Goal: Find contact information: Find contact information

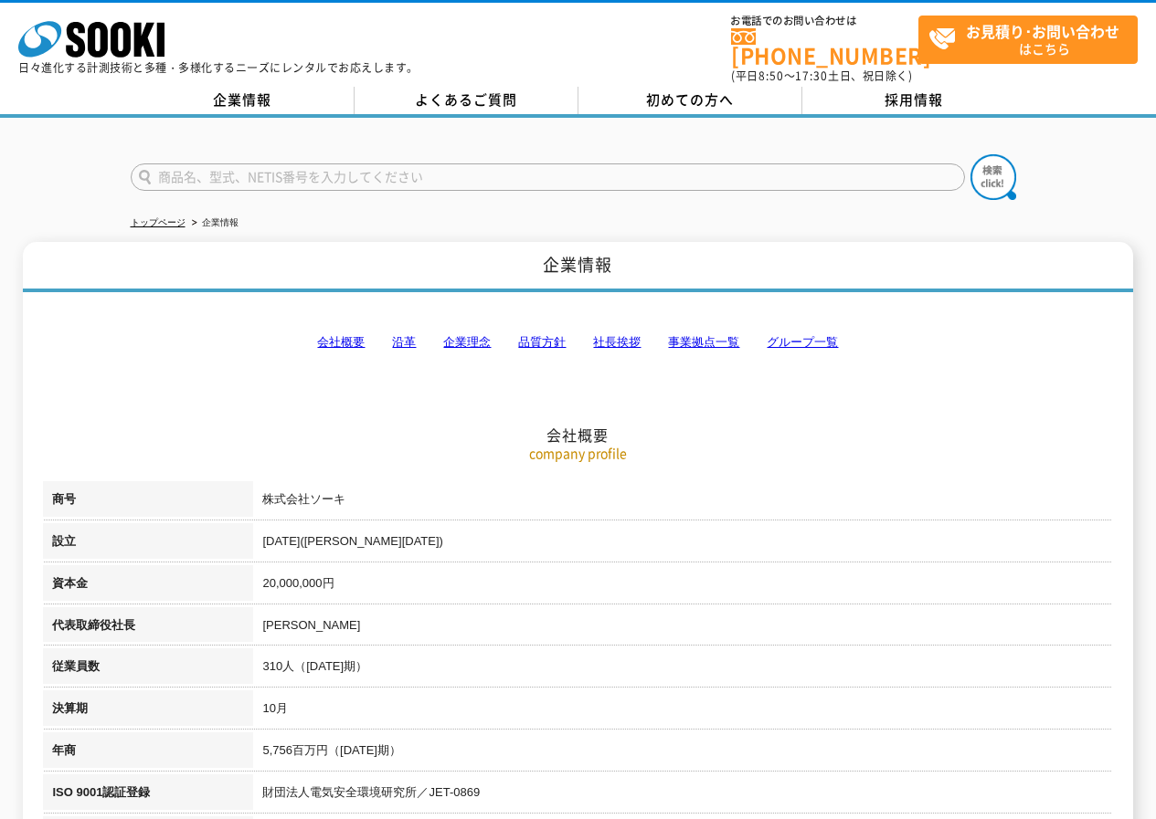
click at [712, 335] on link "事業拠点一覧" at bounding box center [703, 342] width 71 height 14
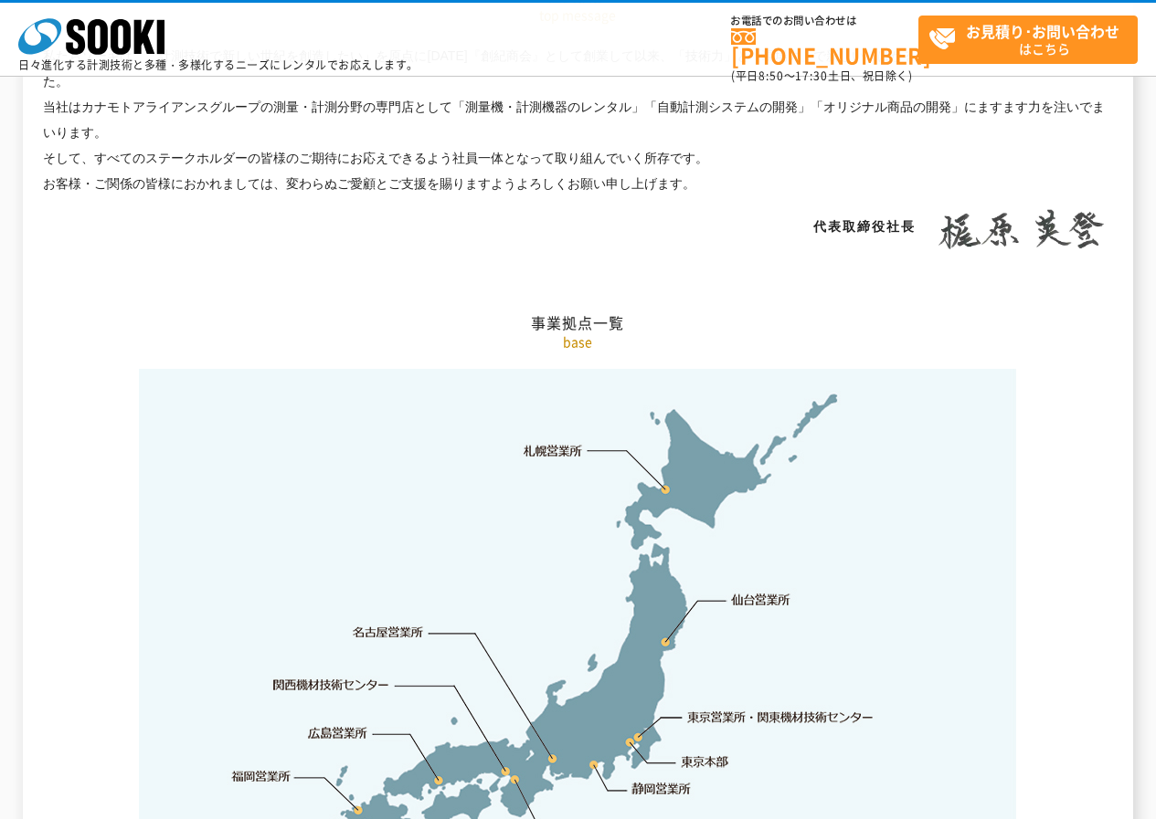
scroll to position [3669, 0]
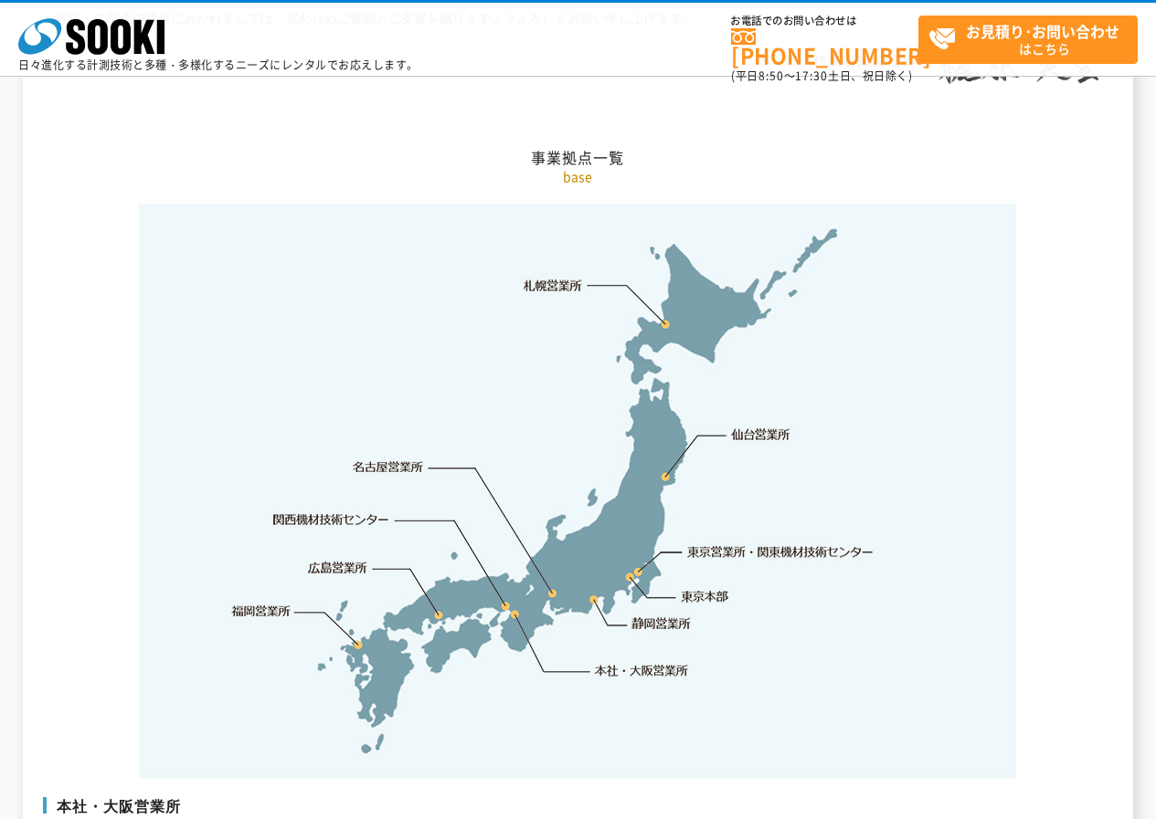
click at [717, 543] on link "東京営業所・関東機材技術センター" at bounding box center [781, 552] width 187 height 18
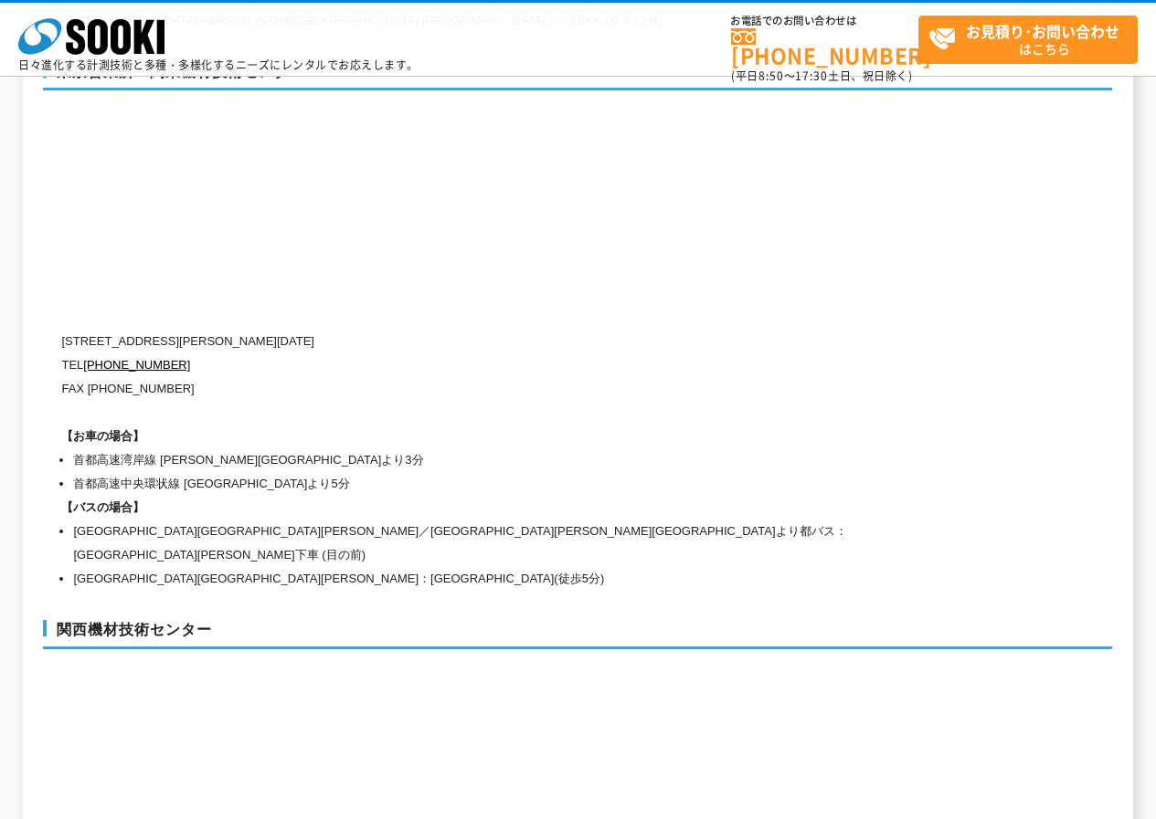
scroll to position [7719, 0]
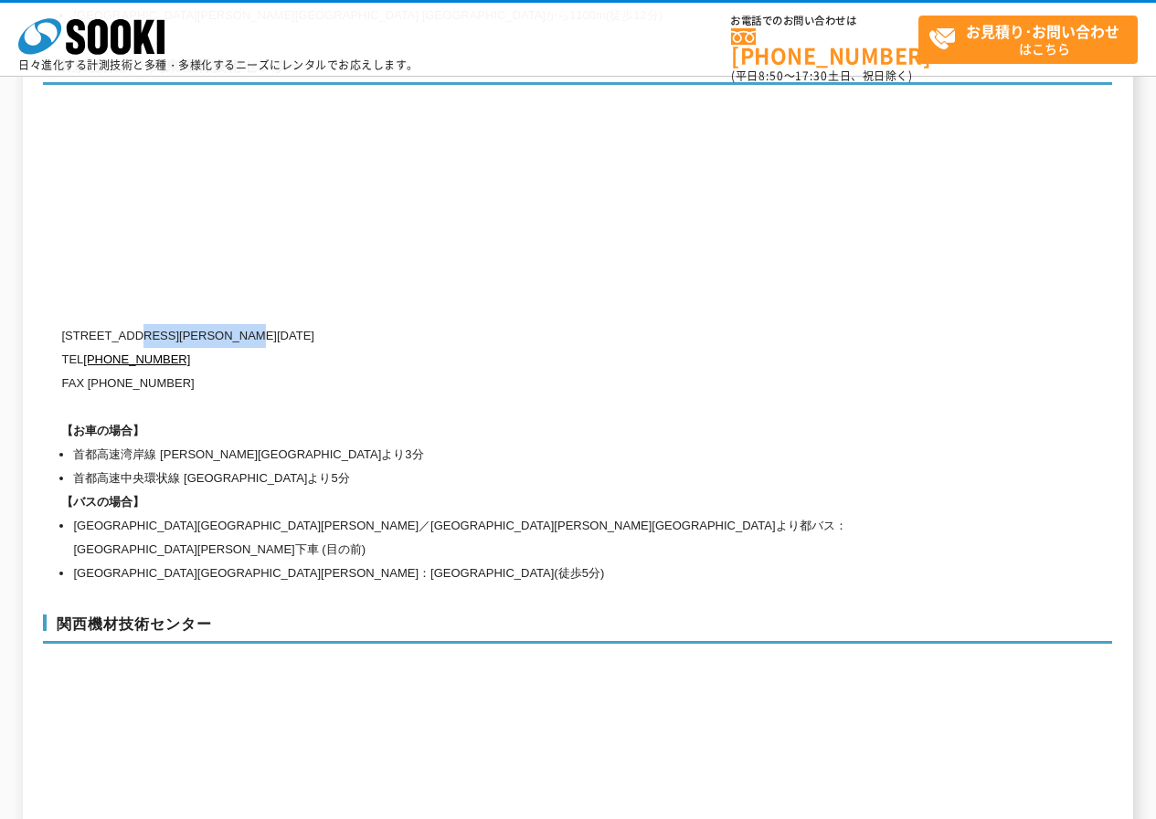
drag, startPoint x: 295, startPoint y: 298, endPoint x: 138, endPoint y: 293, distance: 157.2
click at [138, 324] on p "[STREET_ADDRESS][PERSON_NAME][DATE]" at bounding box center [499, 336] width 877 height 24
copy p "[PERSON_NAME][STREET_ADDRESS][DATE]"
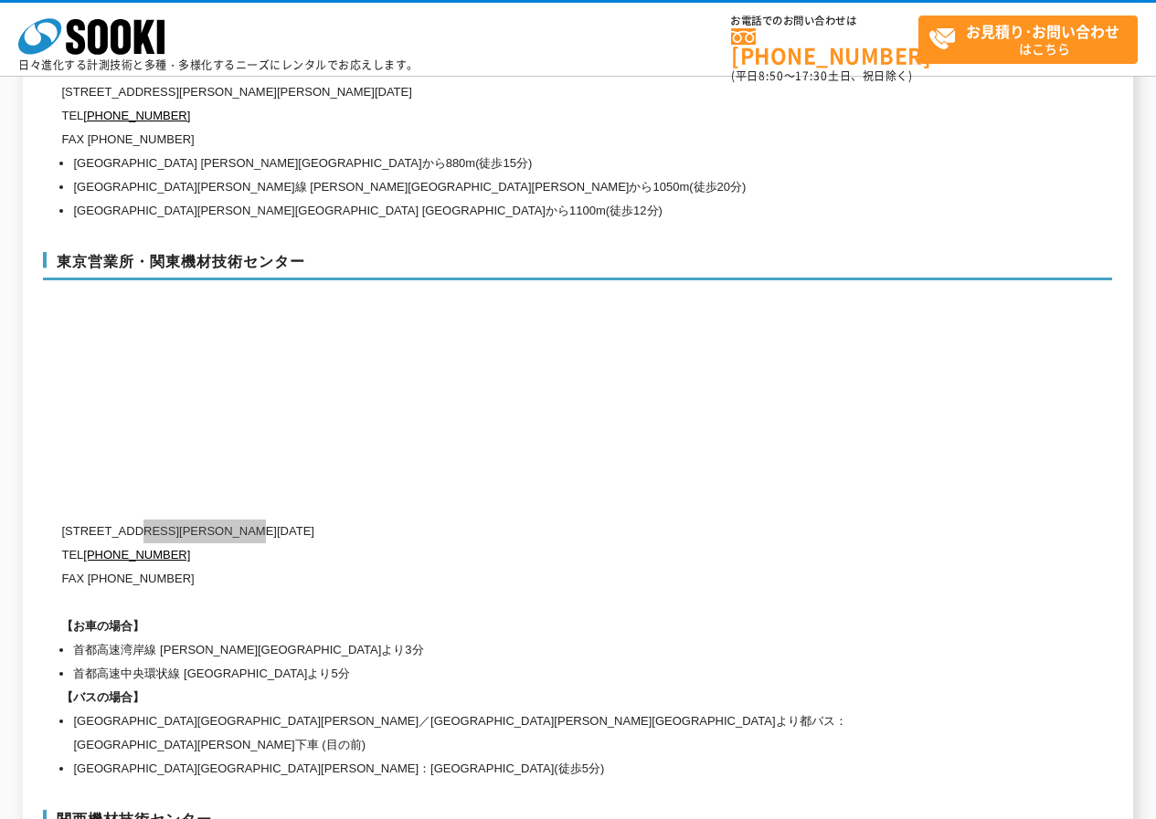
scroll to position [7445, 0]
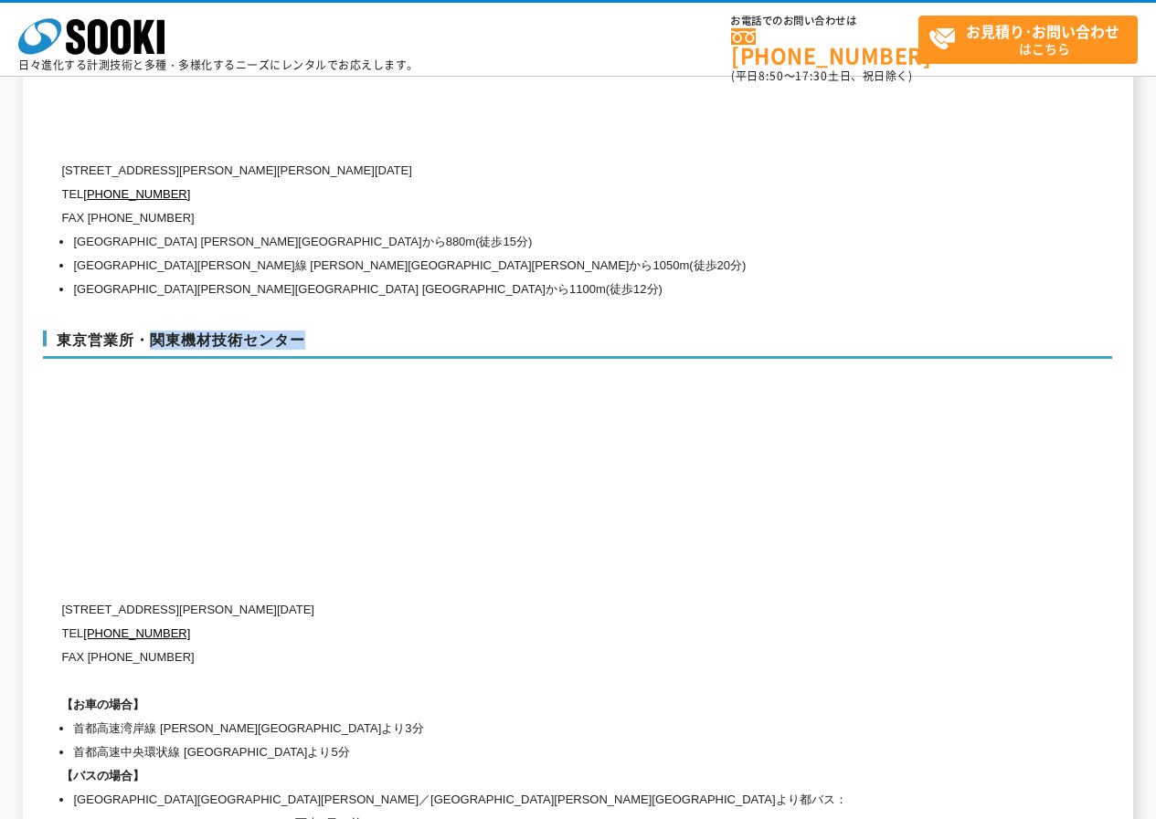
drag, startPoint x: 151, startPoint y: 296, endPoint x: 323, endPoint y: 298, distance: 172.7
click at [323, 331] on h3 "東京営業所・関東機材技術センター" at bounding box center [577, 345] width 1069 height 29
copy h3 "関東機材技術センター"
